Goal: Task Accomplishment & Management: Use online tool/utility

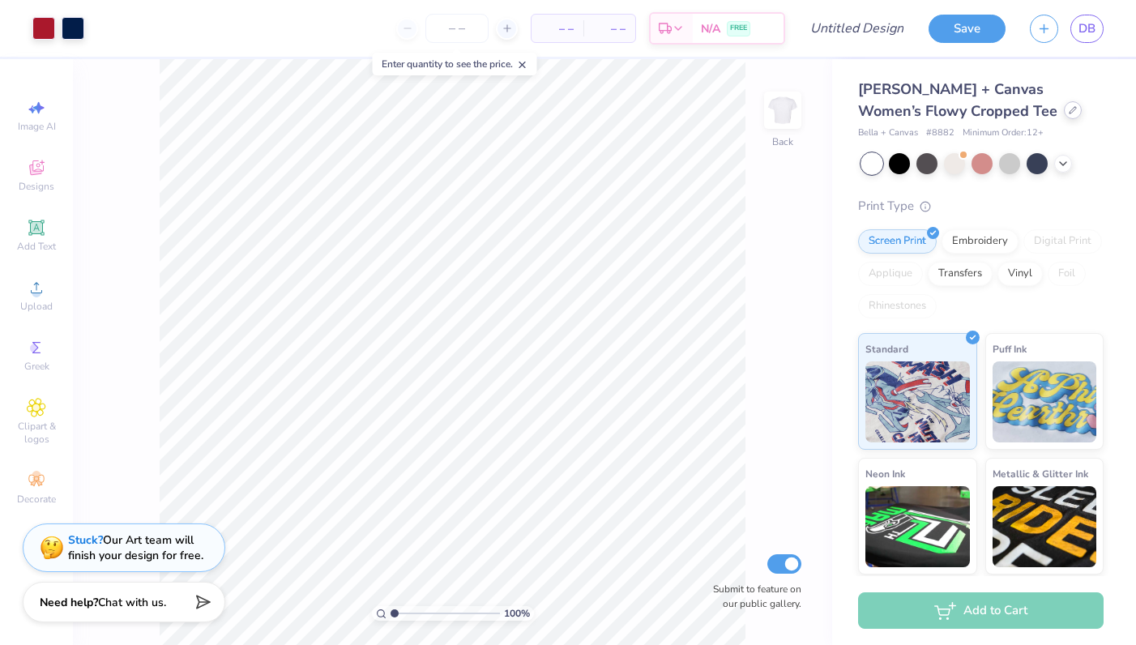
click at [1068, 112] on icon at bounding box center [1072, 110] width 8 height 8
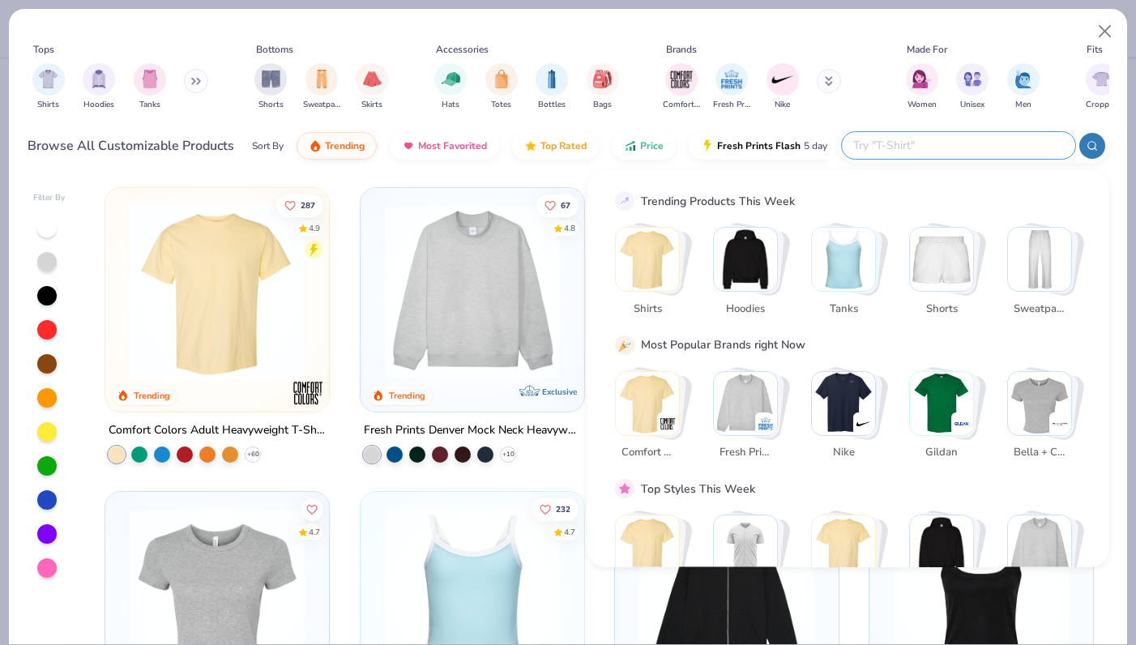
click at [961, 144] on input "text" at bounding box center [957, 145] width 212 height 19
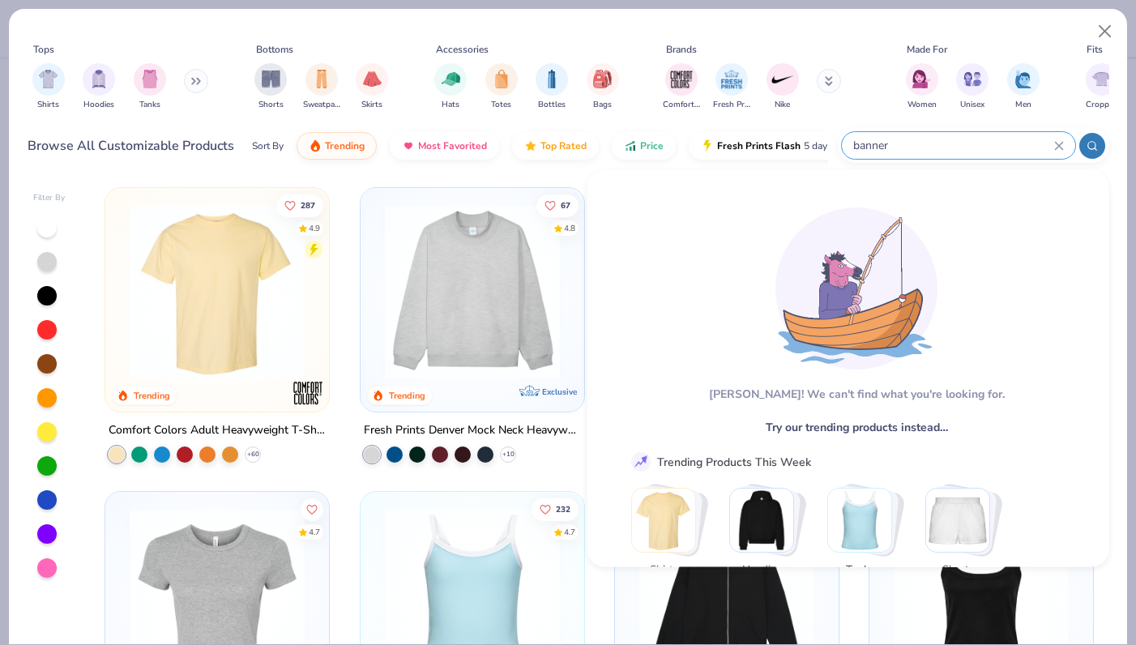
type input "banner"
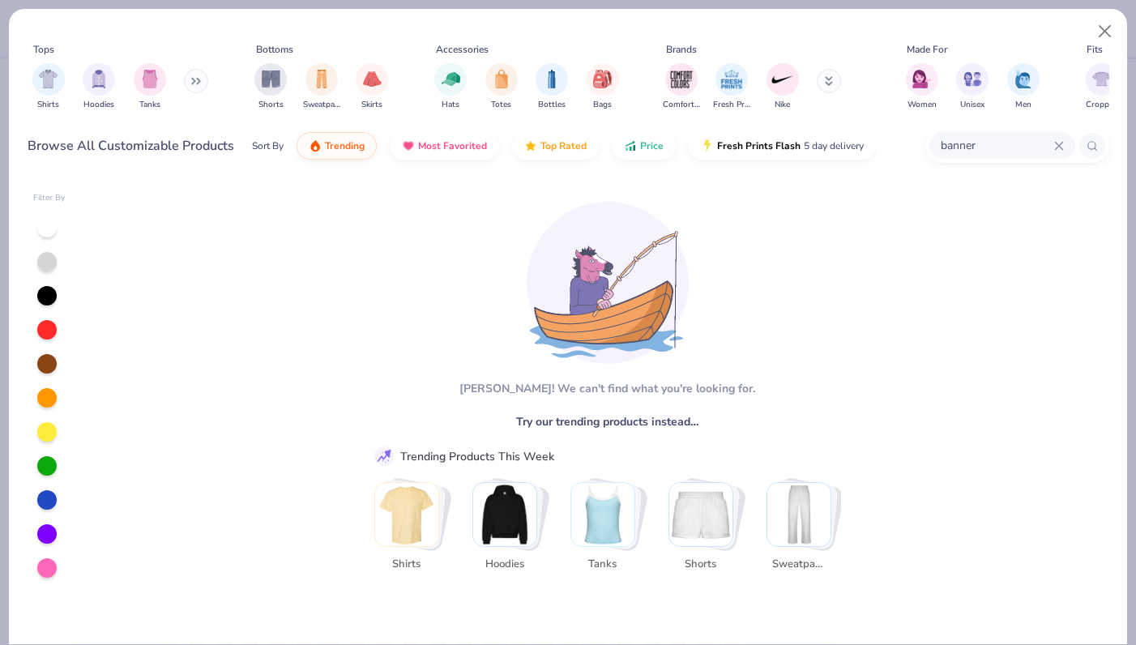
click at [1054, 146] on icon at bounding box center [1059, 146] width 10 height 10
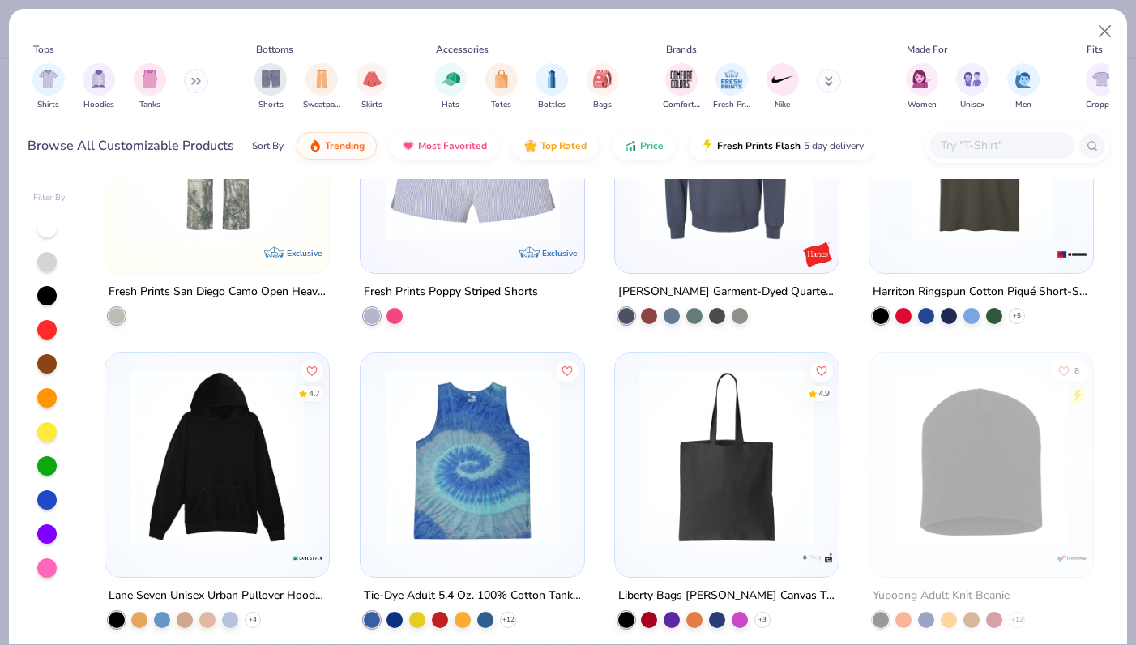
scroll to position [9834, 0]
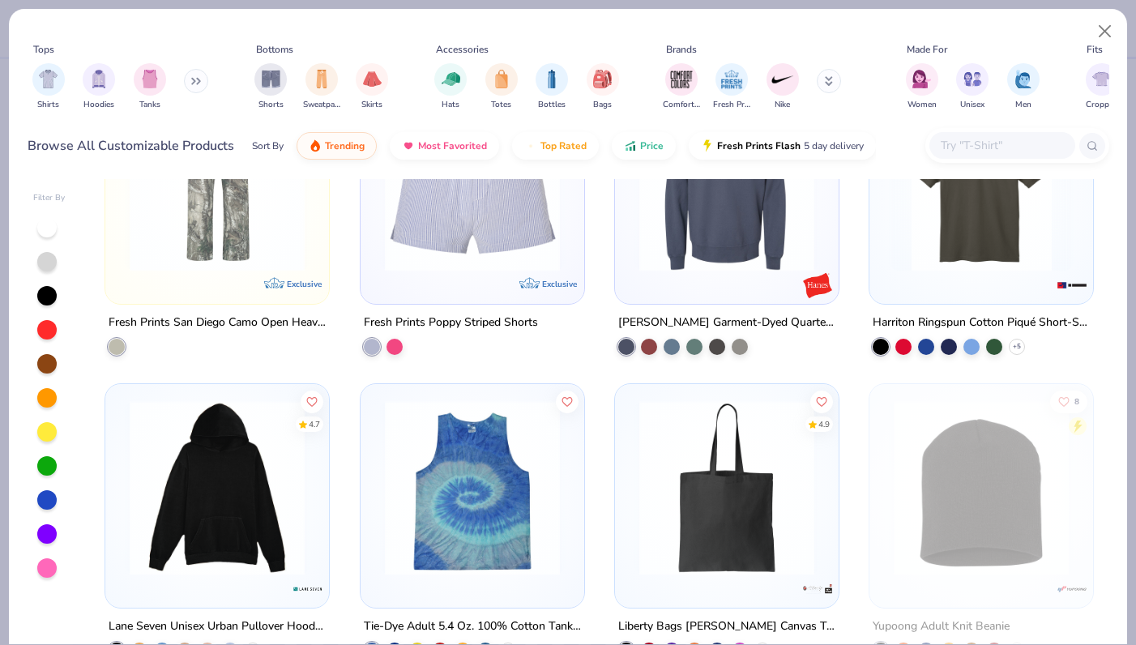
click at [720, 436] on img at bounding box center [726, 487] width 191 height 175
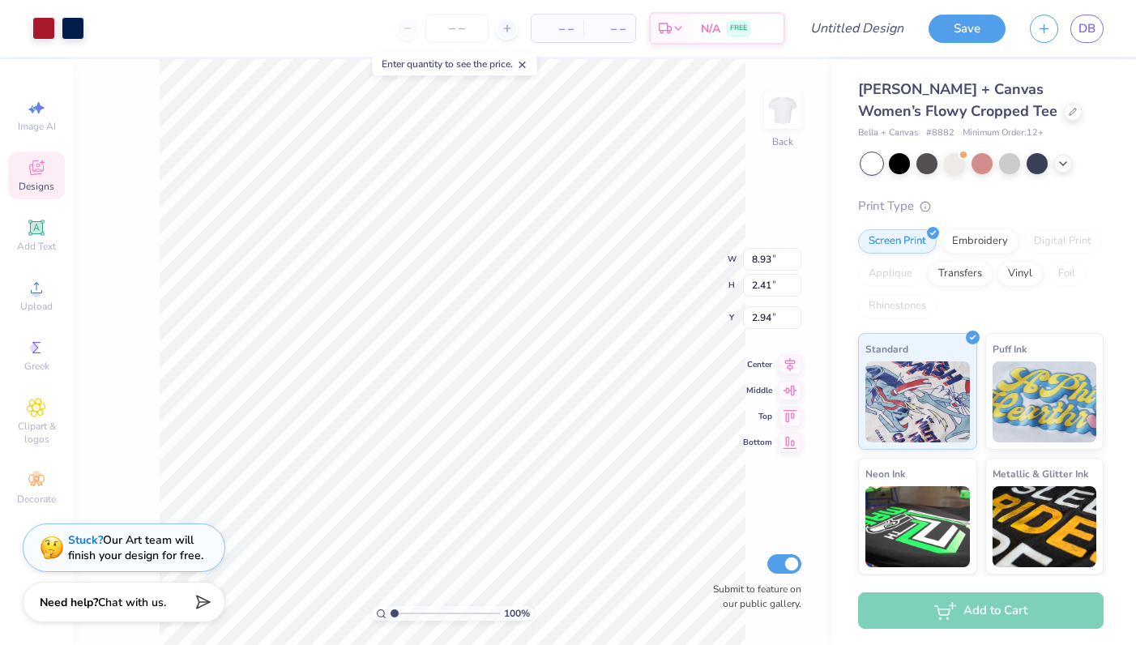
type input "3.00"
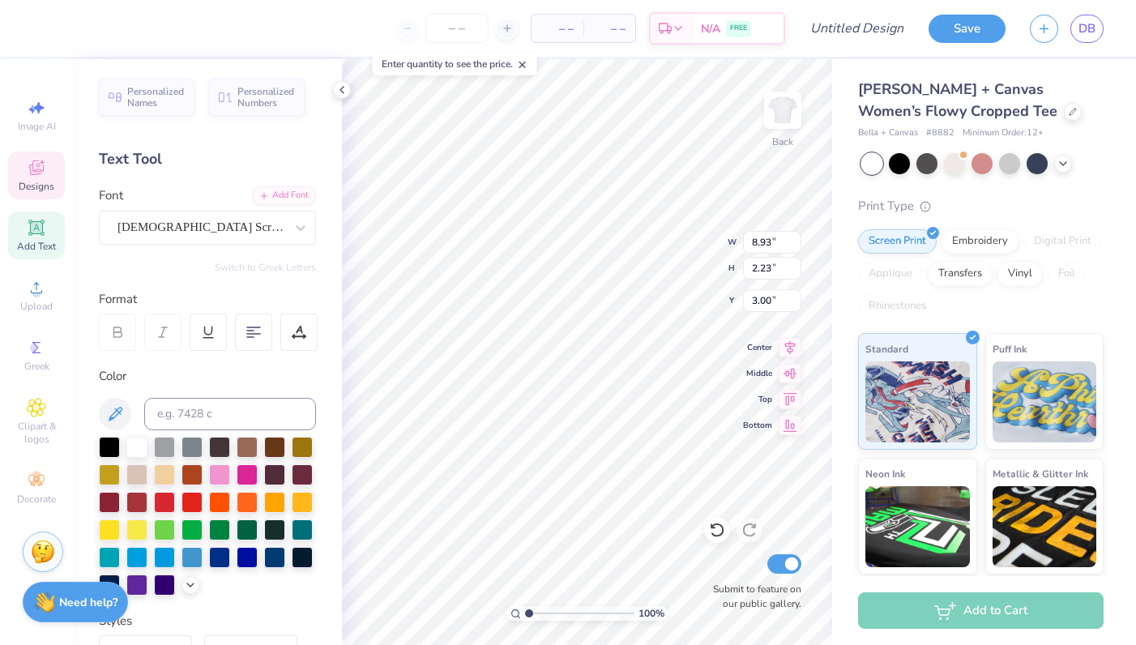
scroll to position [0, 4]
type textarea "Alpha Chi Omega"
type input "3.81"
type input "0.66"
type input "4.76"
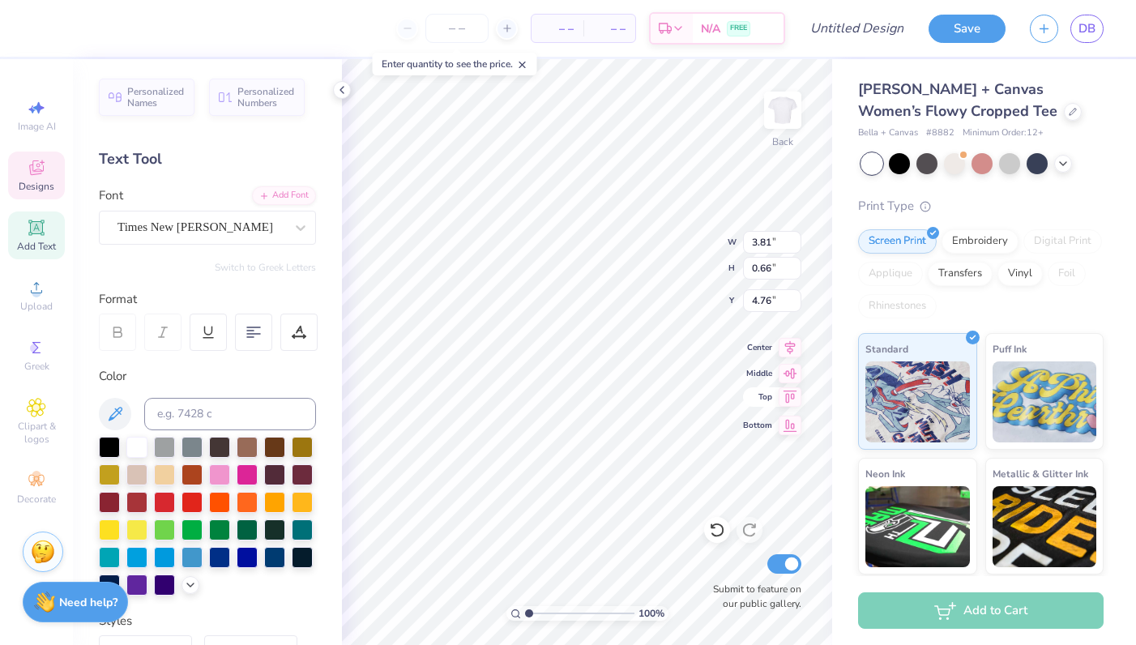
scroll to position [0, 0]
click at [1063, 167] on icon at bounding box center [1062, 162] width 13 height 13
click at [1084, 163] on icon at bounding box center [1090, 162] width 13 height 13
click at [1066, 162] on icon at bounding box center [1062, 162] width 13 height 13
click at [947, 161] on div at bounding box center [954, 161] width 21 height 21
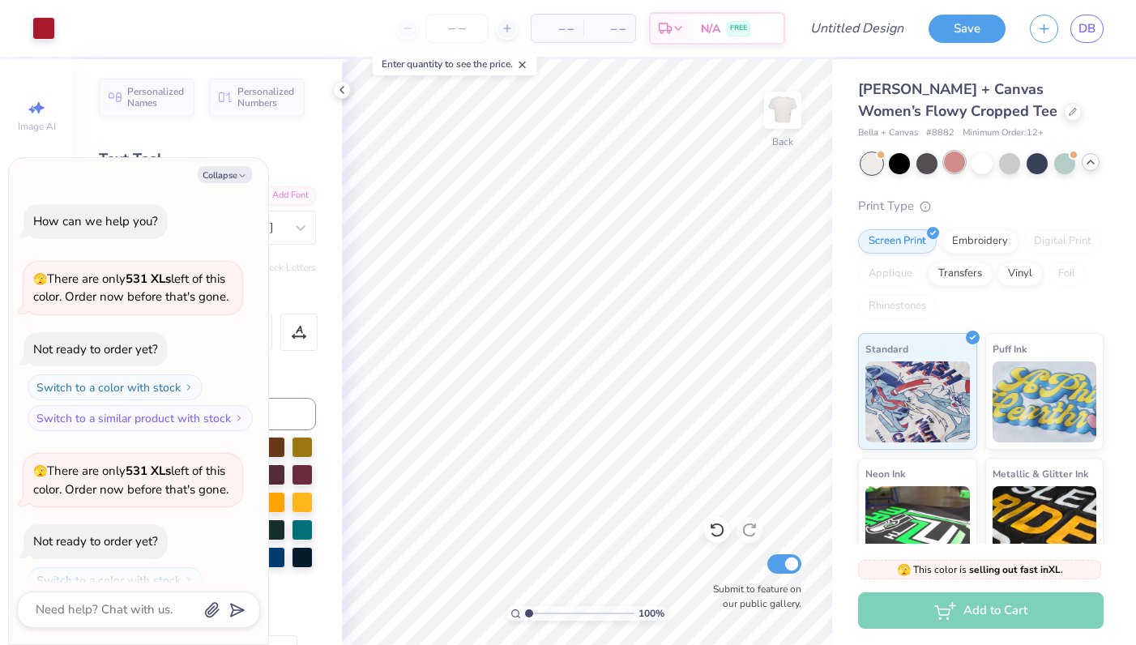
scroll to position [53, 0]
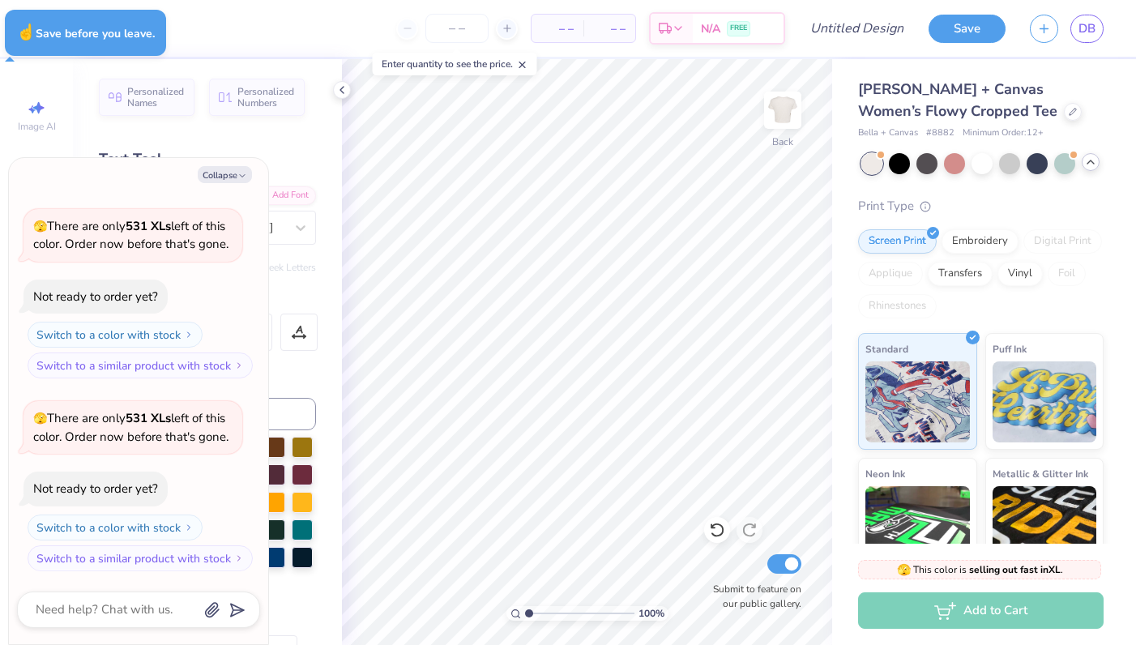
type textarea "x"
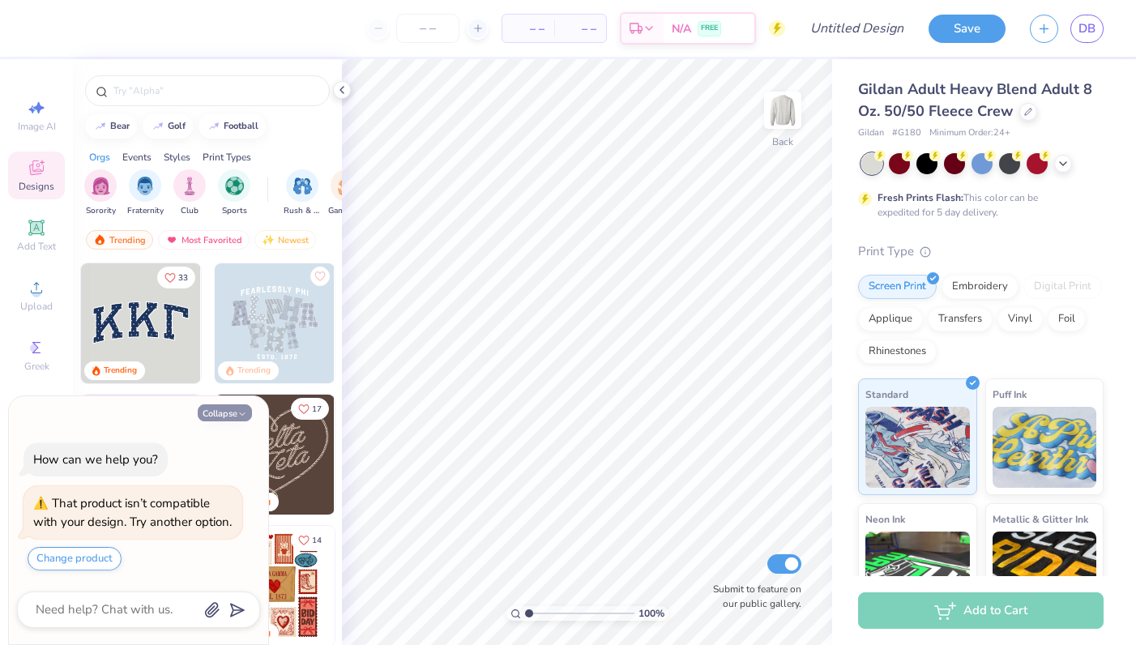
click at [207, 404] on button "Collapse" at bounding box center [225, 412] width 54 height 17
type textarea "x"
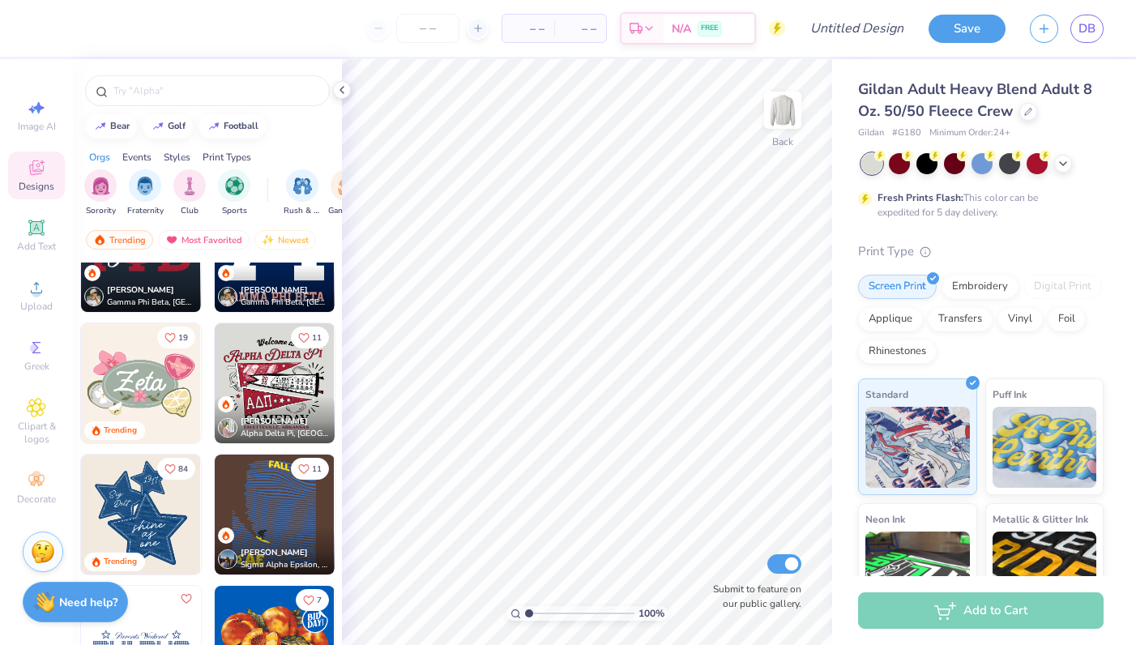
scroll to position [869, 0]
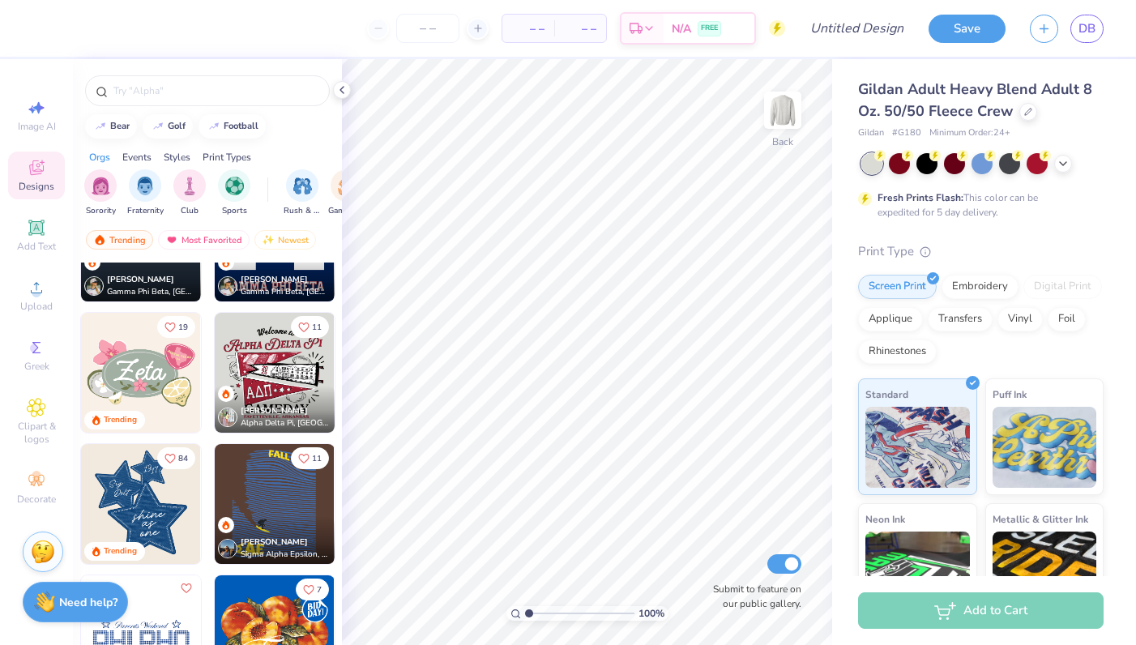
click at [272, 369] on img at bounding box center [275, 373] width 120 height 120
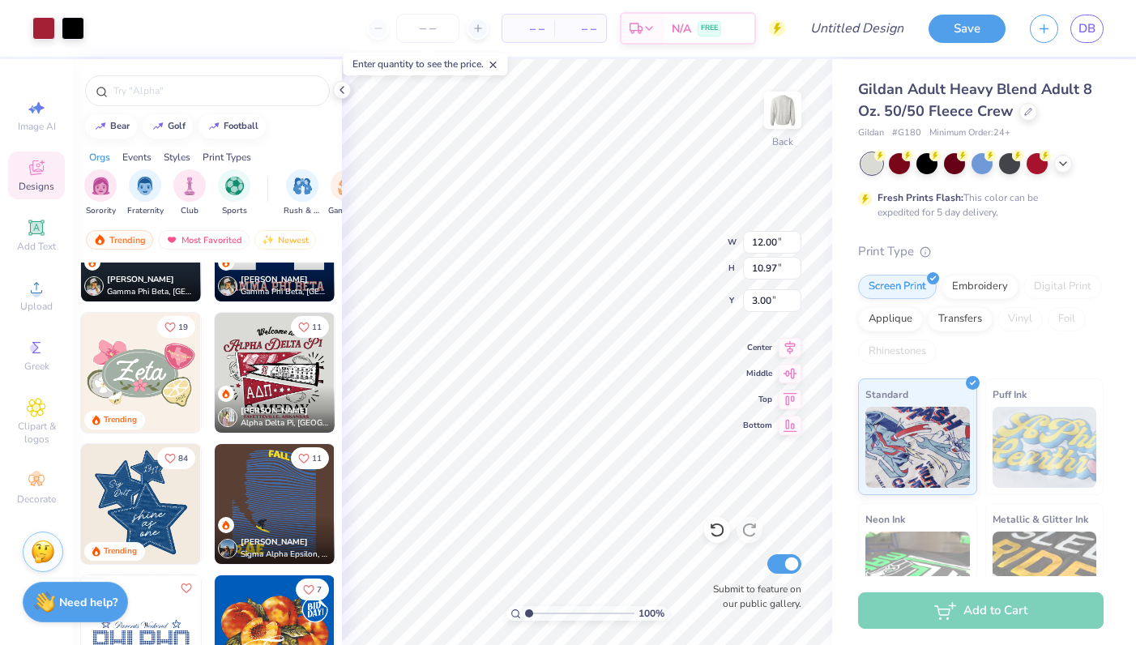
type input "11.80"
type input "1.83"
type input "4.18"
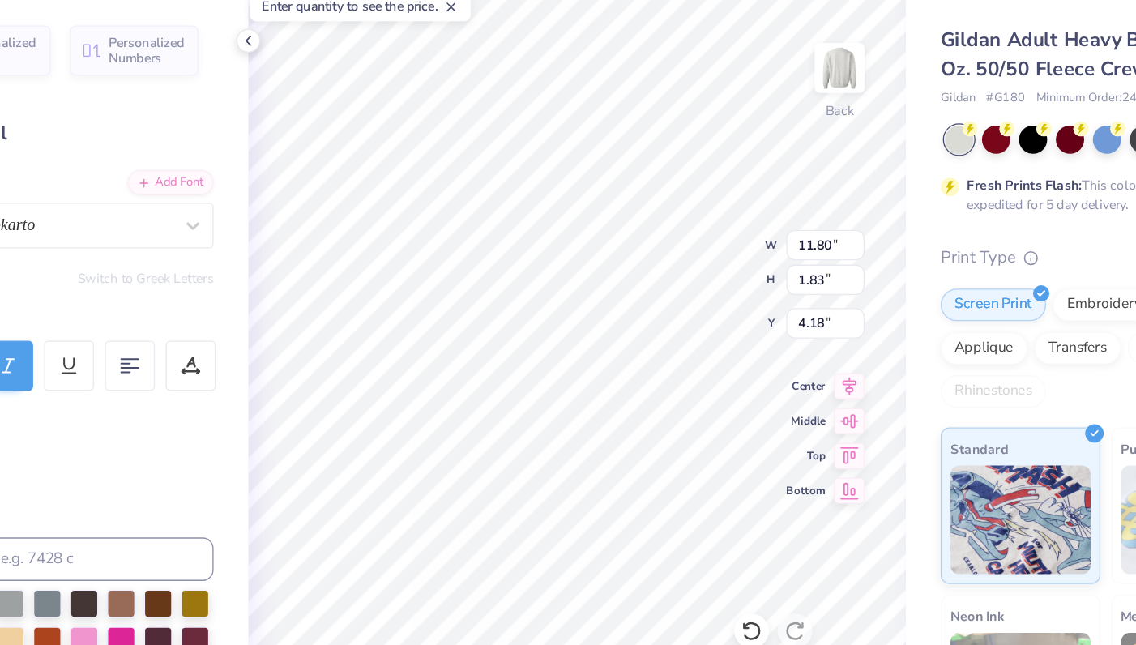
scroll to position [0, 2]
type textarea "Alpha Chi Omega"
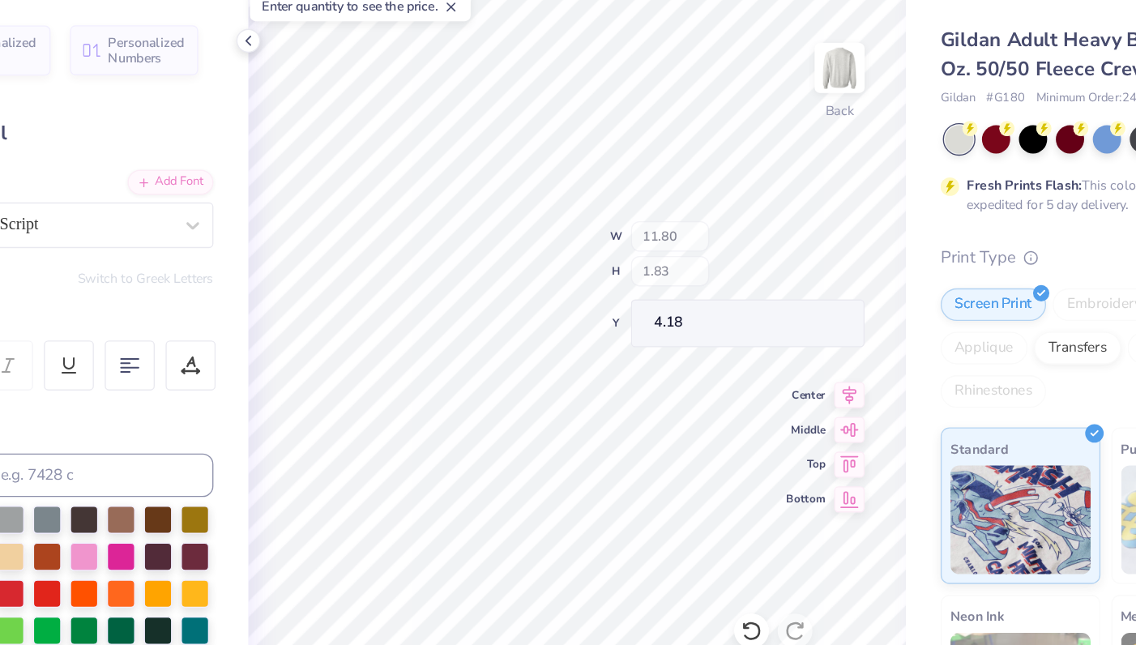
type input "4.51"
type input "1.10"
type input "3.01"
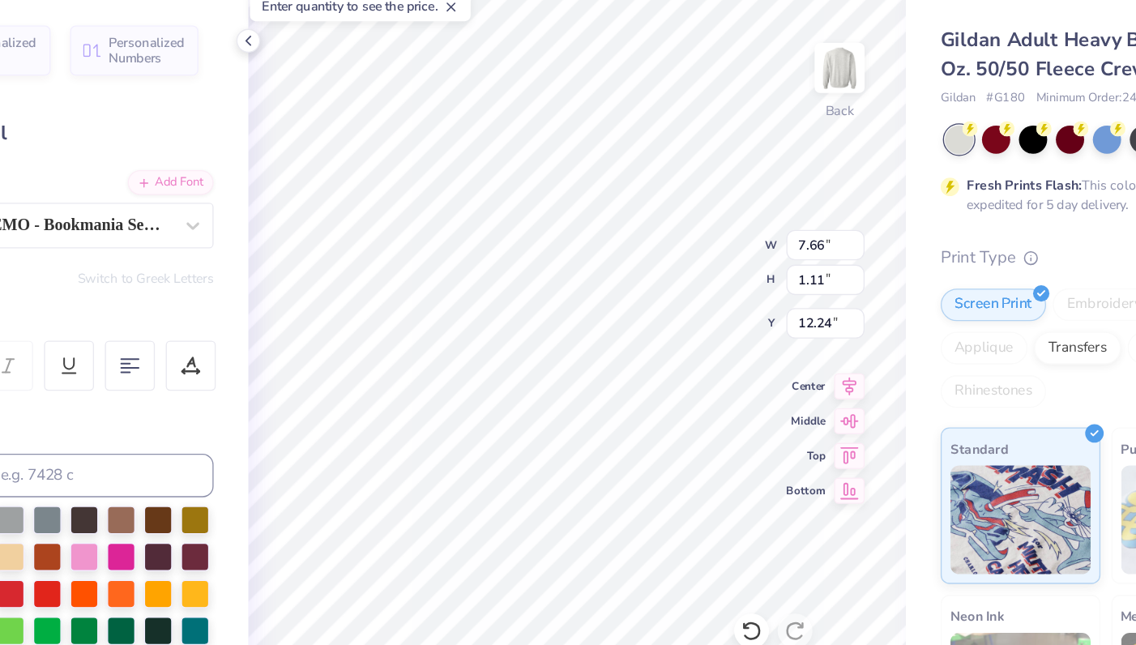
scroll to position [0, 0]
type textarea "HOMECOMING"
type input "7.70"
type input "0.40"
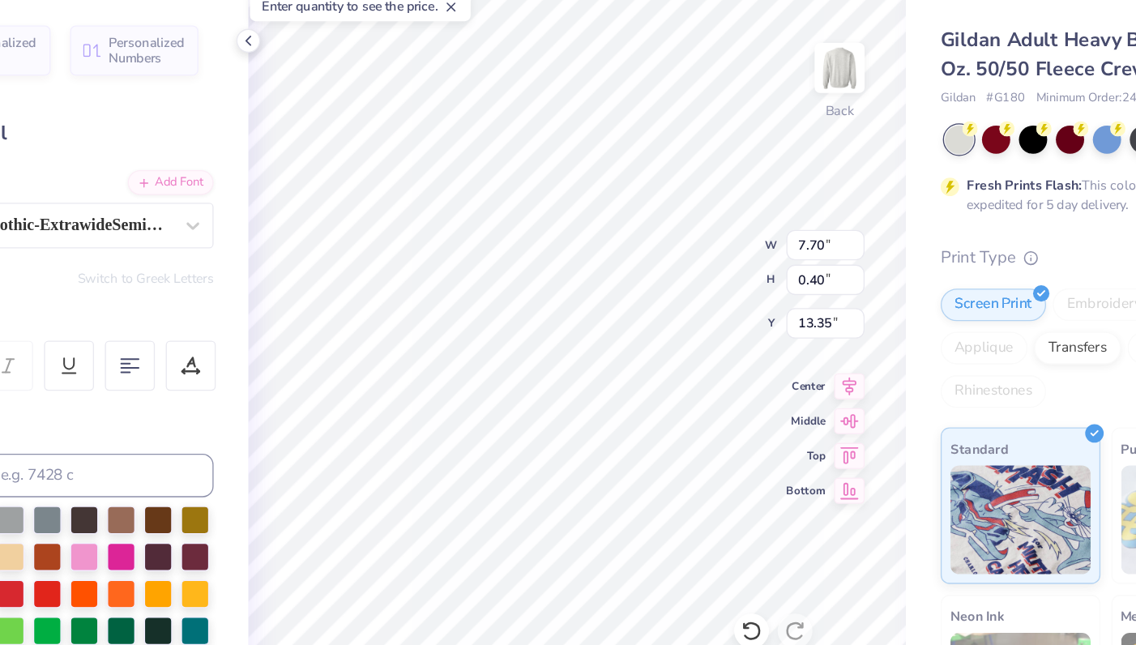
type input "13.35"
type textarea ", [US_STATE]"
type input "11.20"
type input "1.51"
type input "12.24"
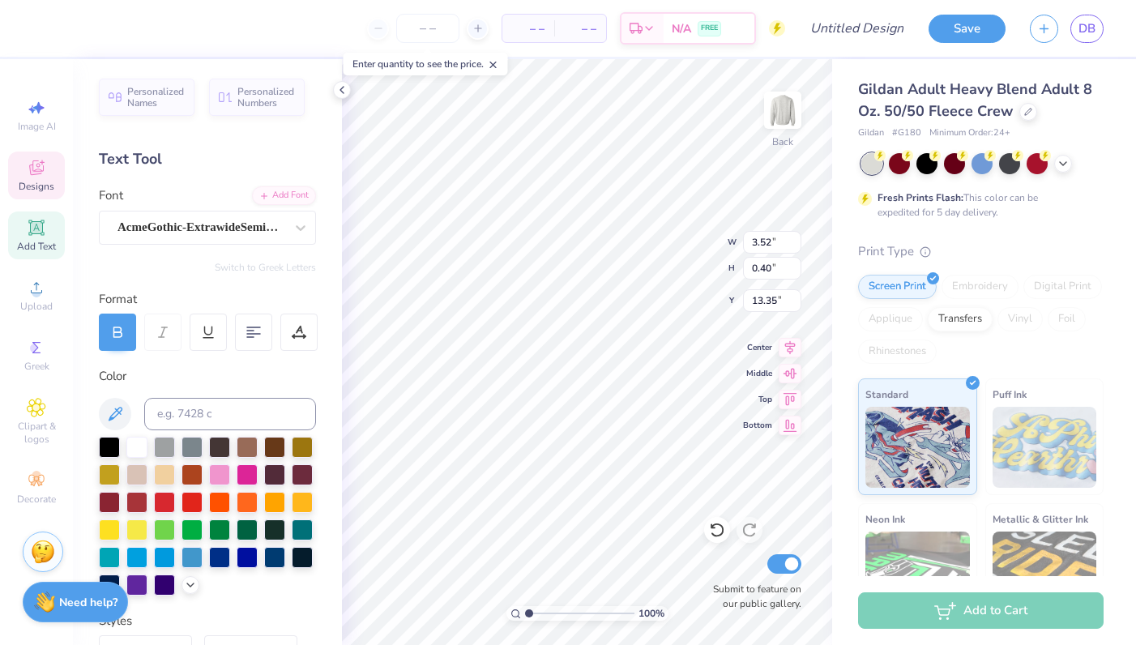
scroll to position [0, 0]
type textarea ","
type textarea "C"
type textarea "O"
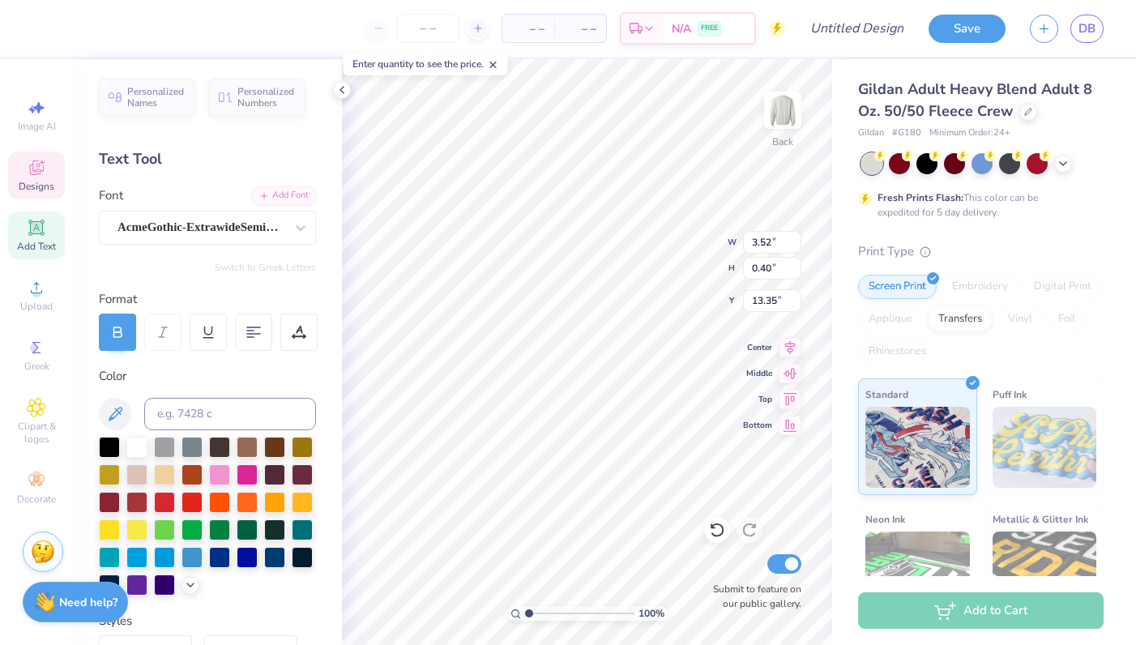
type textarea "[GEOGRAPHIC_DATA]"
type input "6.40"
type input "0.34"
type input "13.59"
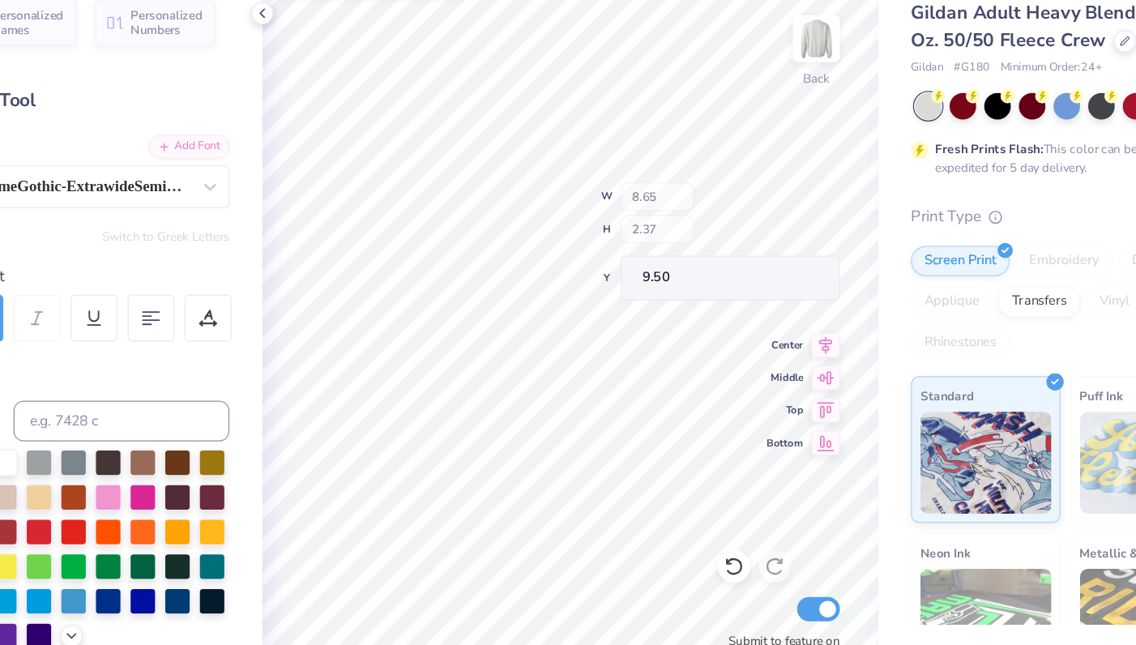
type input "9.50"
type input "7.60"
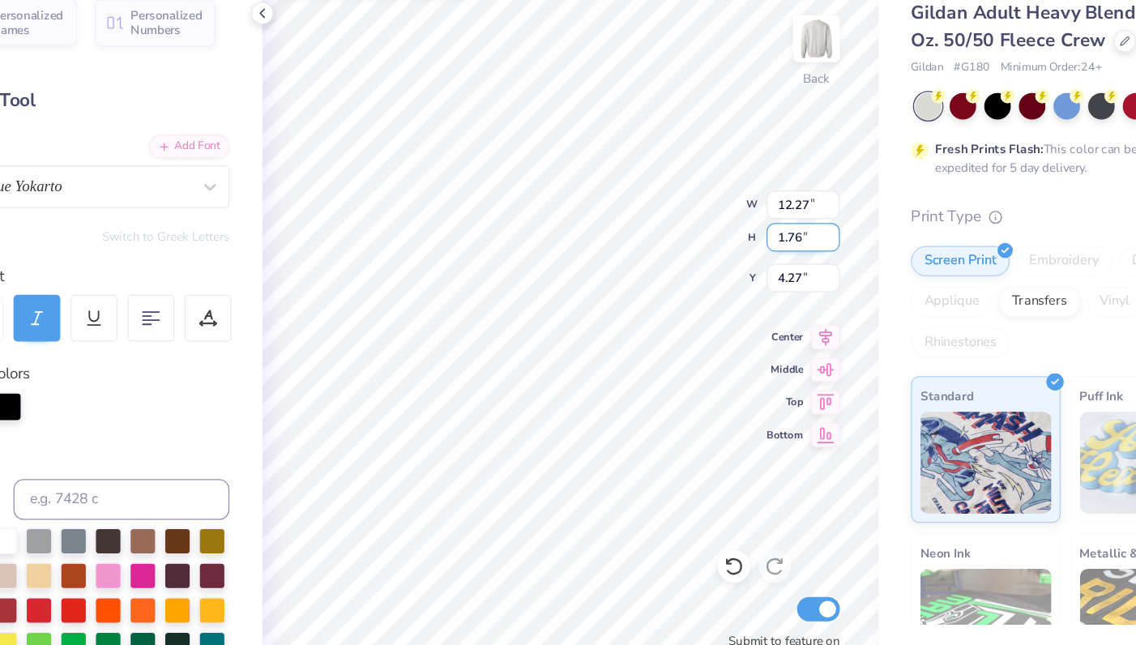
type input "12.28"
type input "1.46"
type input "4.34"
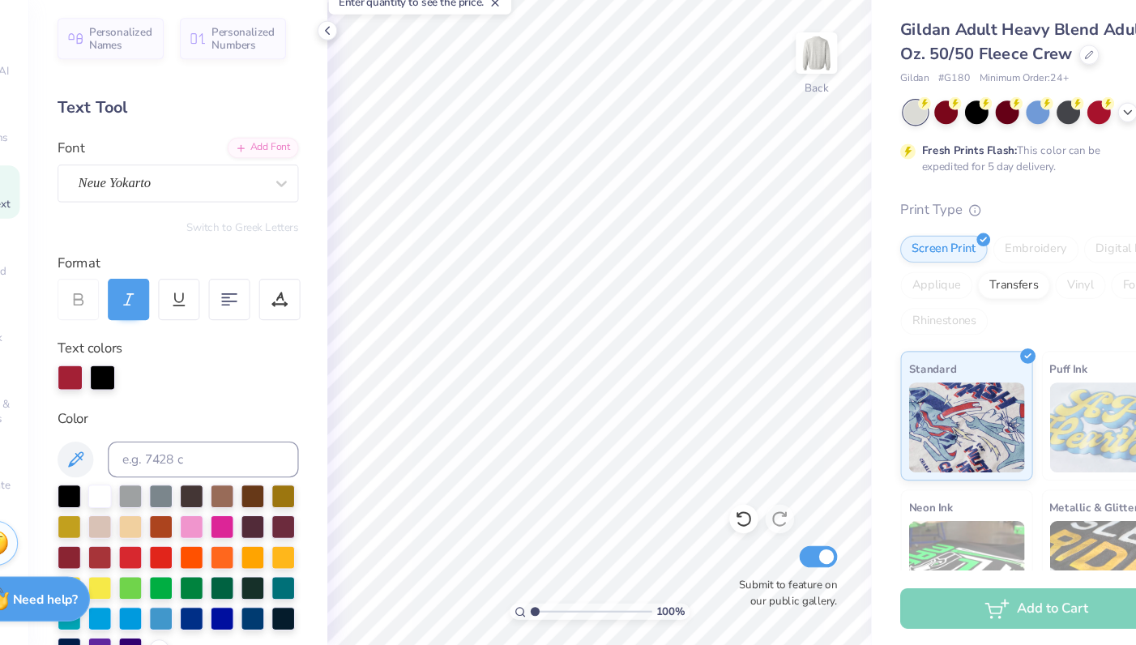
scroll to position [0, 0]
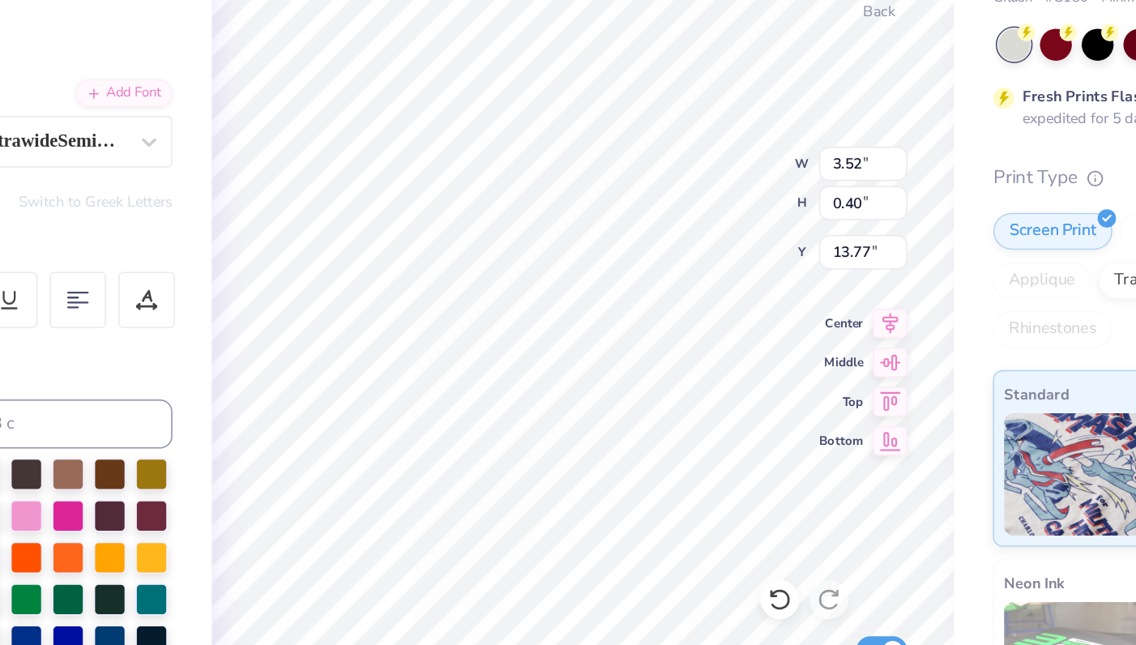
type input "13.77"
type textarea "[GEOGRAPHIC_DATA]"
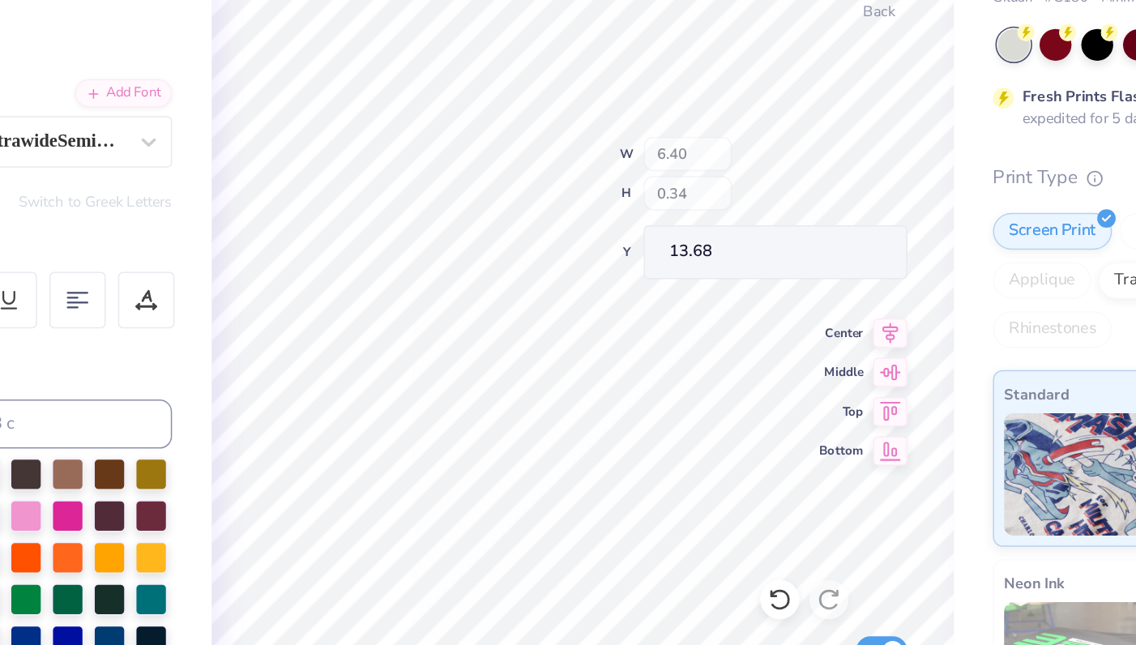
type input "13.68"
